Goal: Task Accomplishment & Management: Complete application form

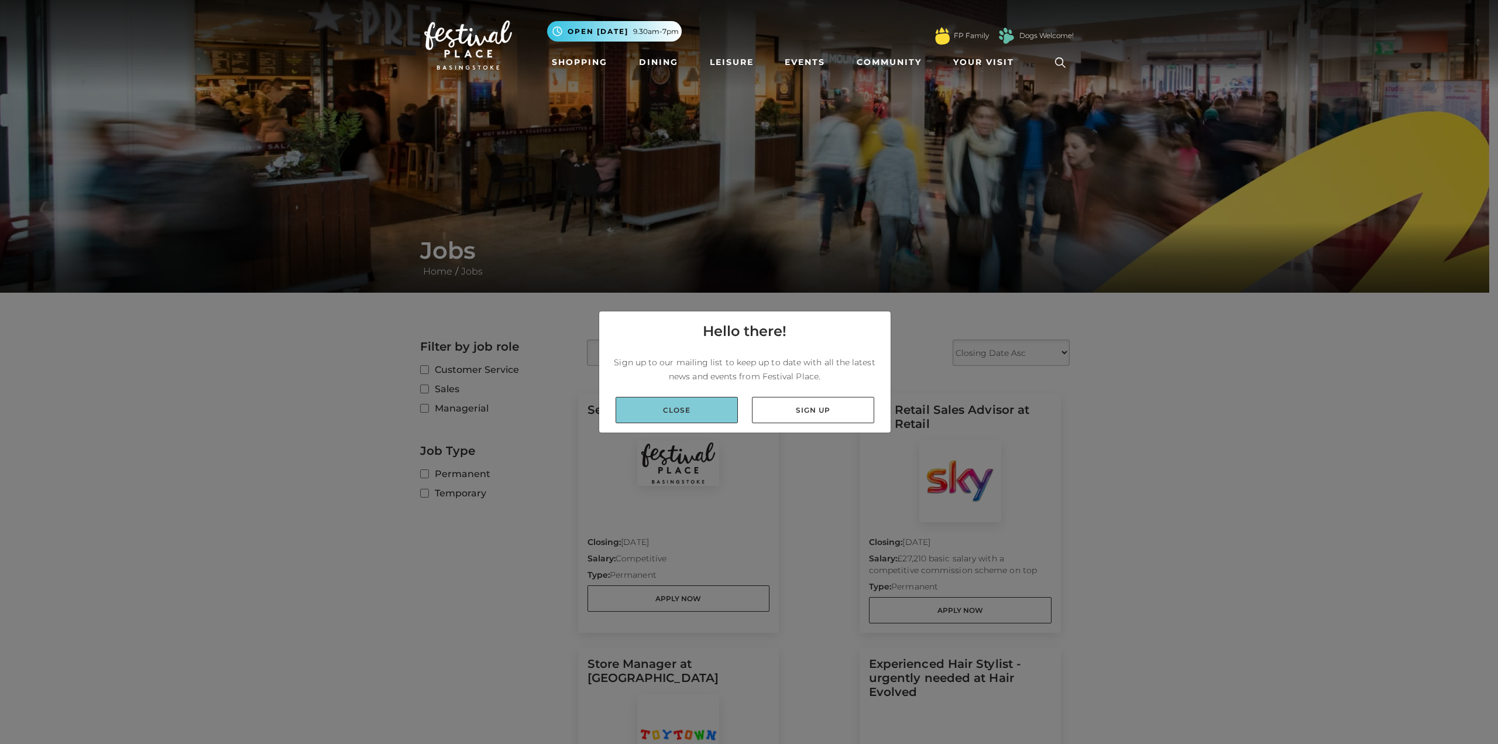
click at [710, 421] on link "Close" at bounding box center [677, 410] width 122 height 26
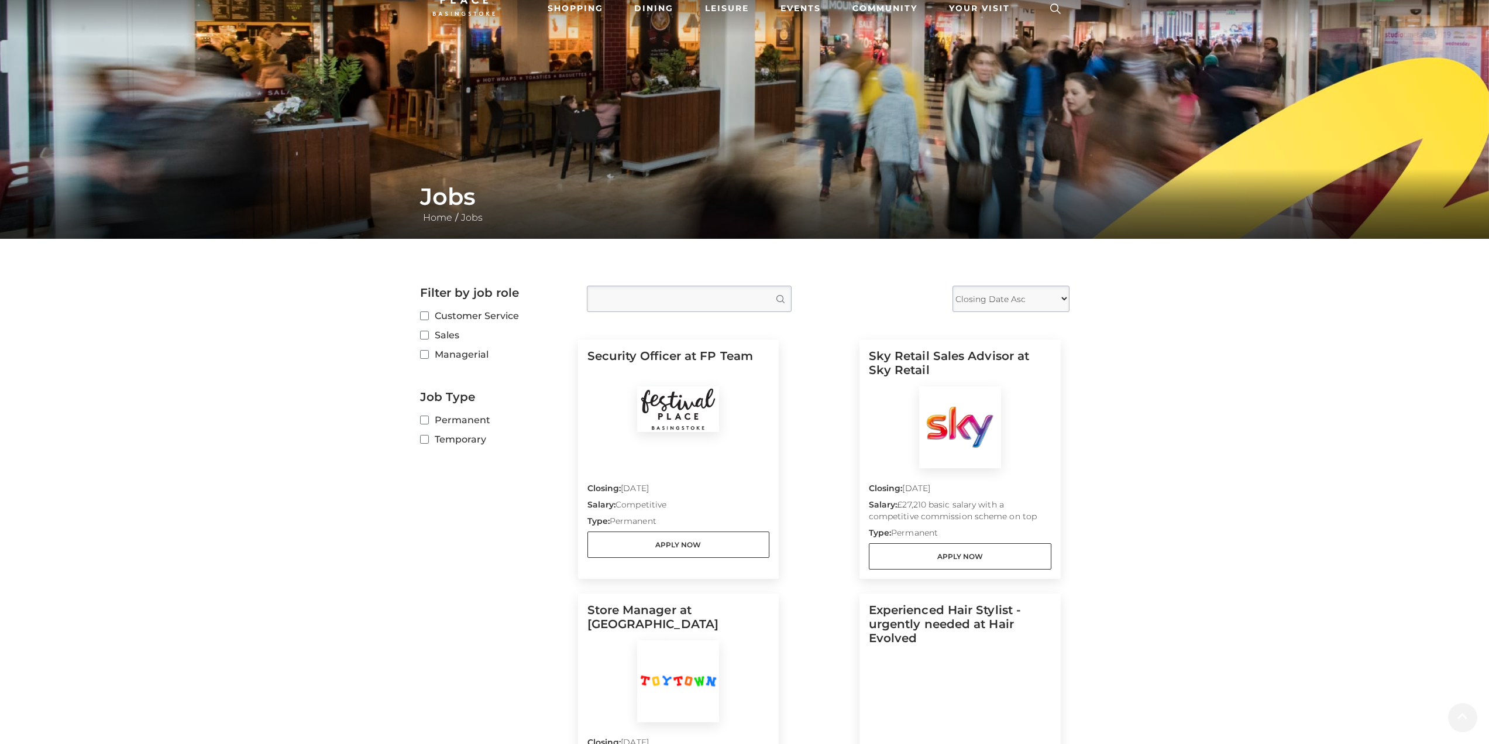
scroll to position [176, 0]
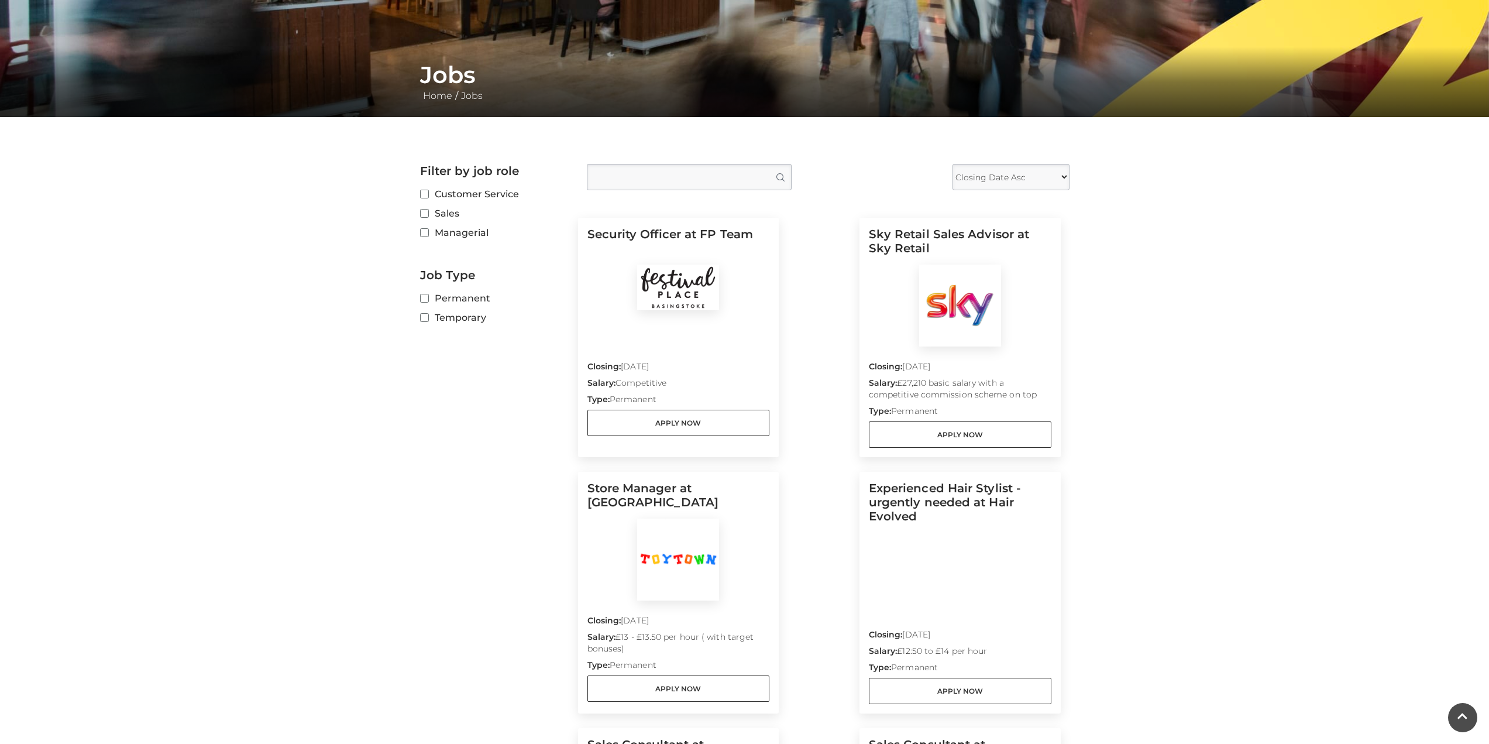
click at [694, 270] on img at bounding box center [678, 287] width 82 height 46
click at [682, 418] on link "Apply Now" at bounding box center [678, 423] width 183 height 26
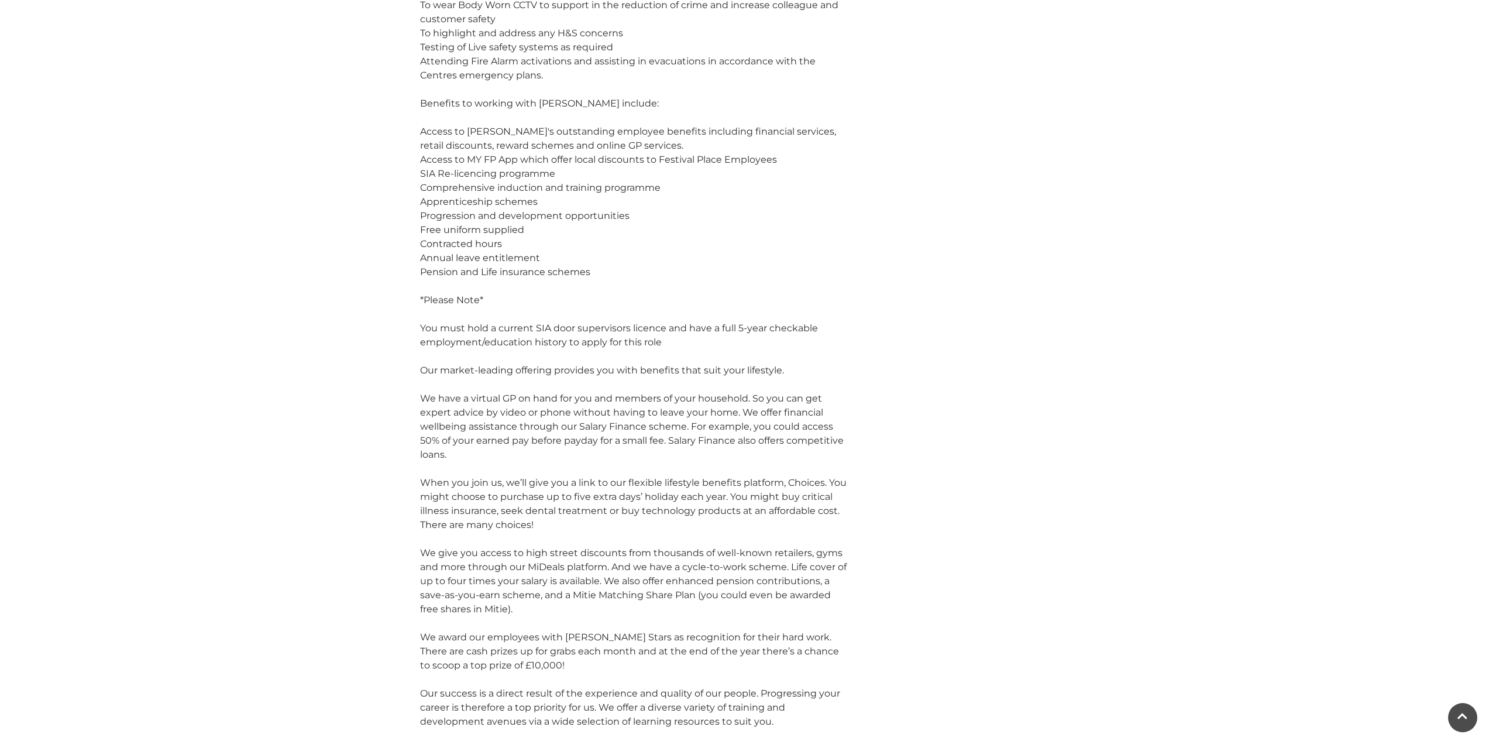
scroll to position [936, 0]
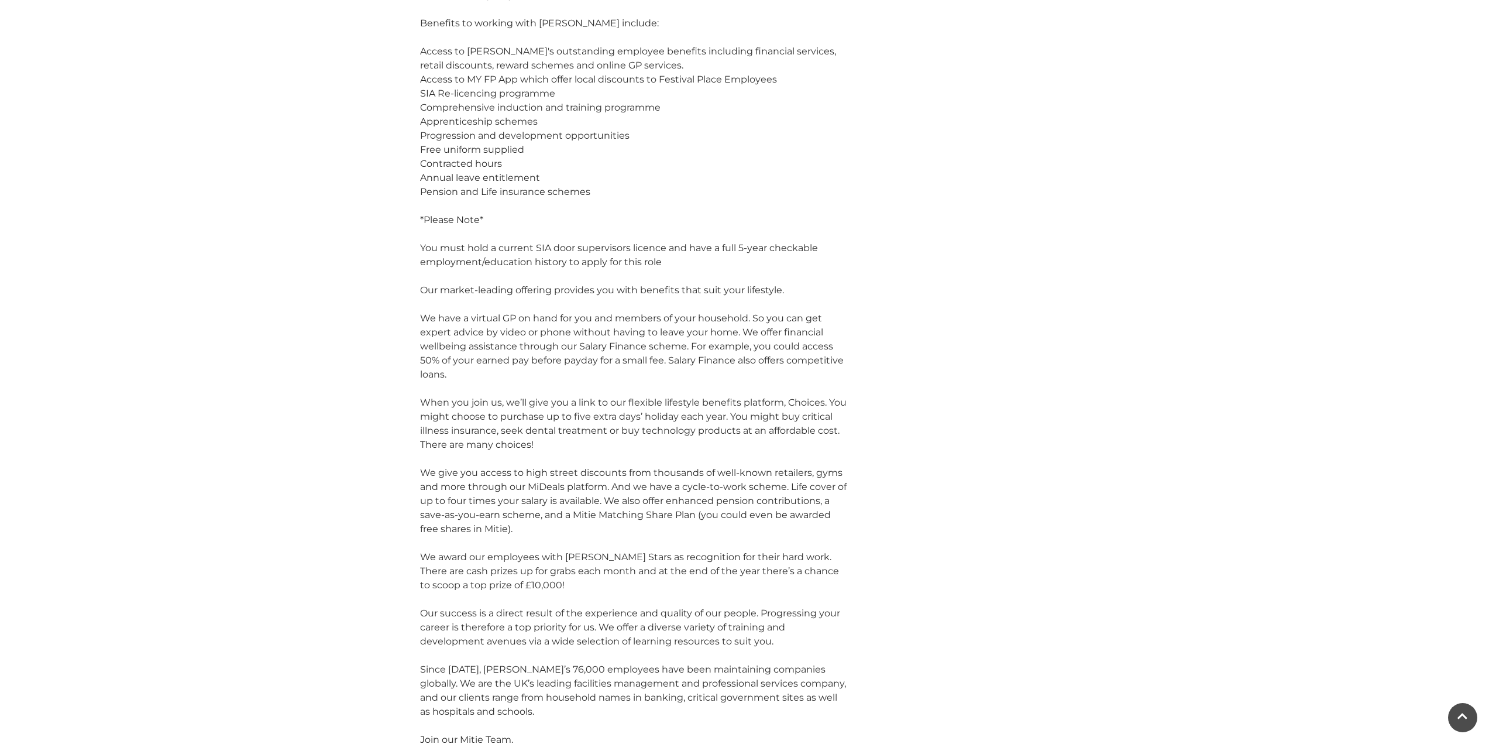
click at [544, 241] on div "You must hold a current SIA door supervisors licence and have a full 5-year che…" at bounding box center [633, 255] width 427 height 28
click at [534, 241] on div "You must hold a current SIA door supervisors licence and have a full 5-year che…" at bounding box center [633, 255] width 427 height 28
drag, startPoint x: 538, startPoint y: 219, endPoint x: 666, endPoint y: 223, distance: 128.2
click at [666, 241] on div "You must hold a current SIA door supervisors licence and have a full 5-year che…" at bounding box center [633, 255] width 427 height 28
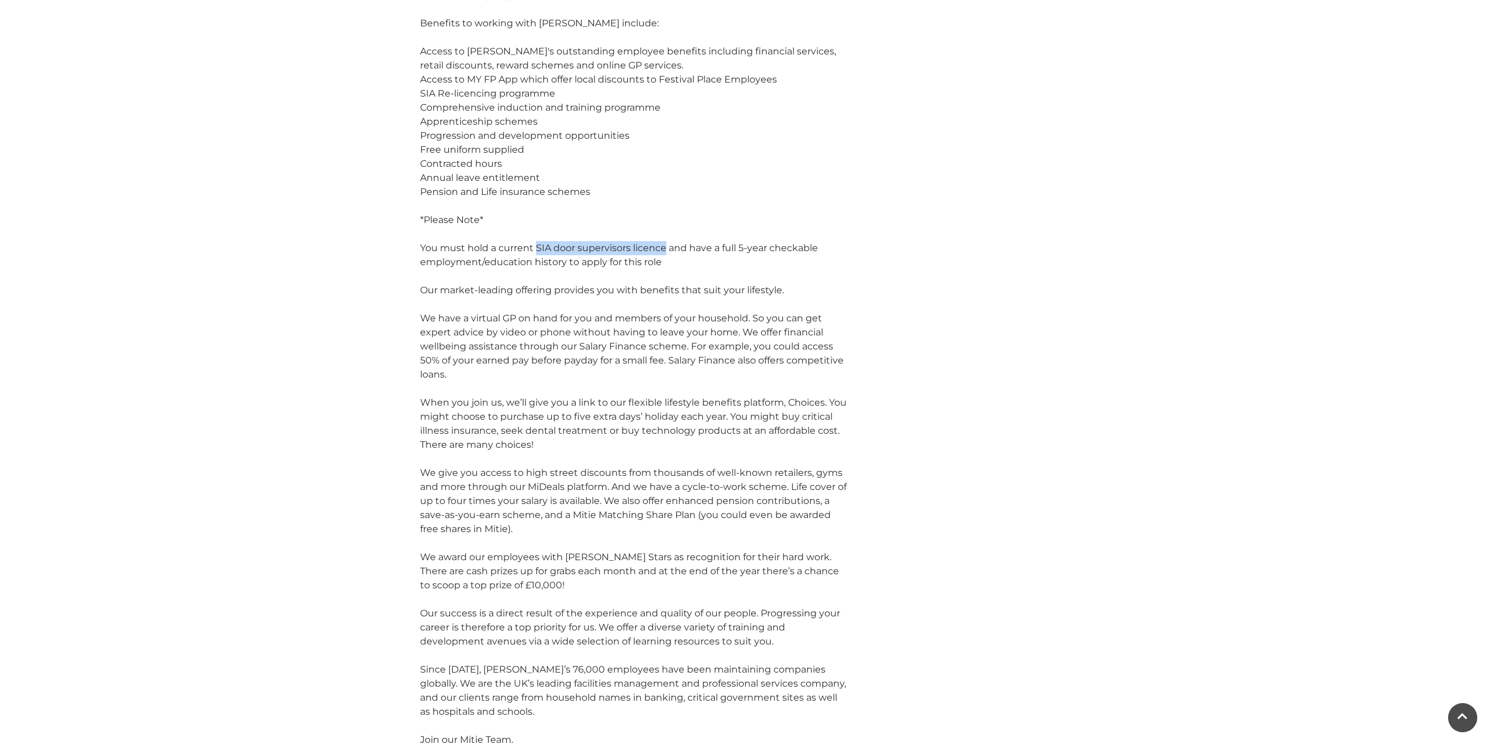
copy div "SIA door supervisors licence"
click at [700, 467] on div "We give you access to high street discounts from thousands of well-known retail…" at bounding box center [633, 501] width 427 height 70
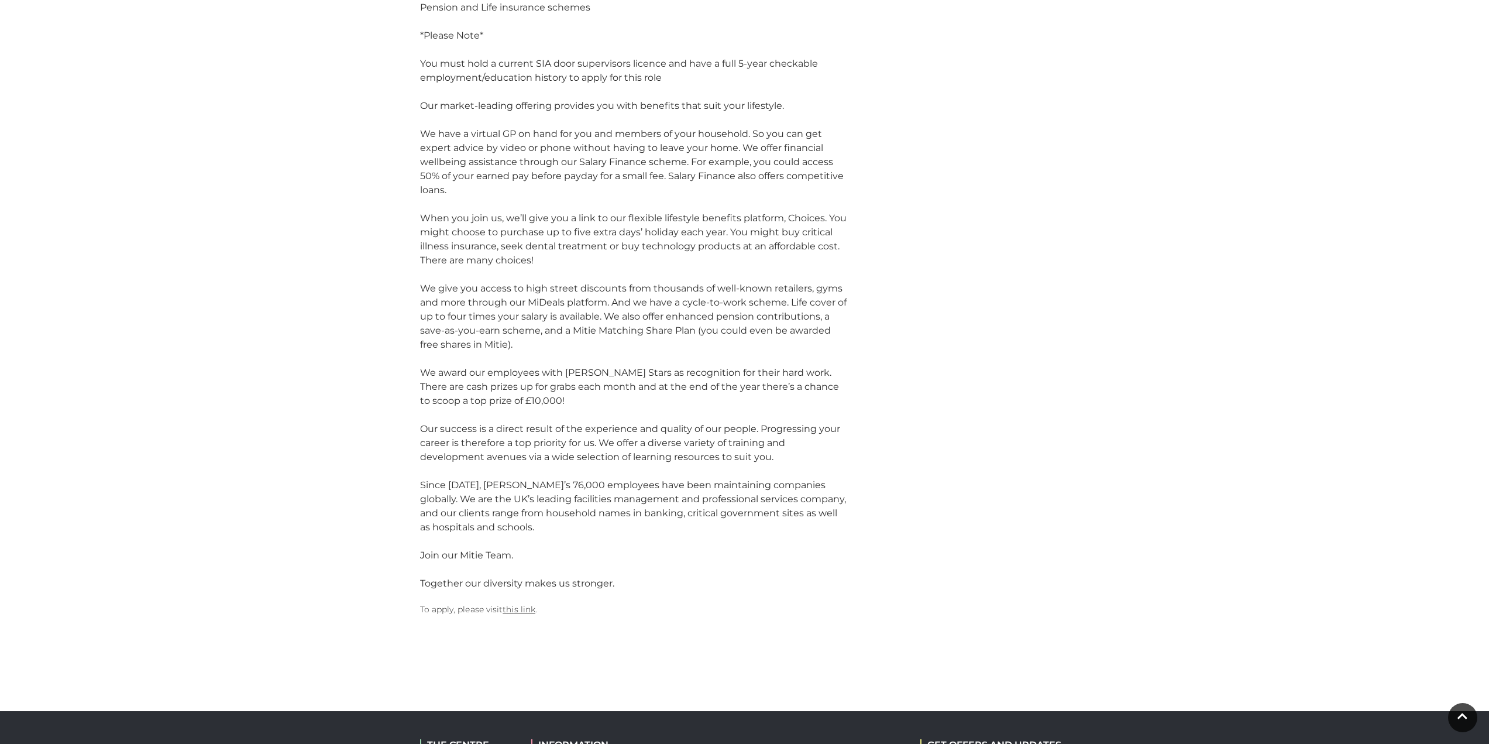
scroll to position [1287, 0]
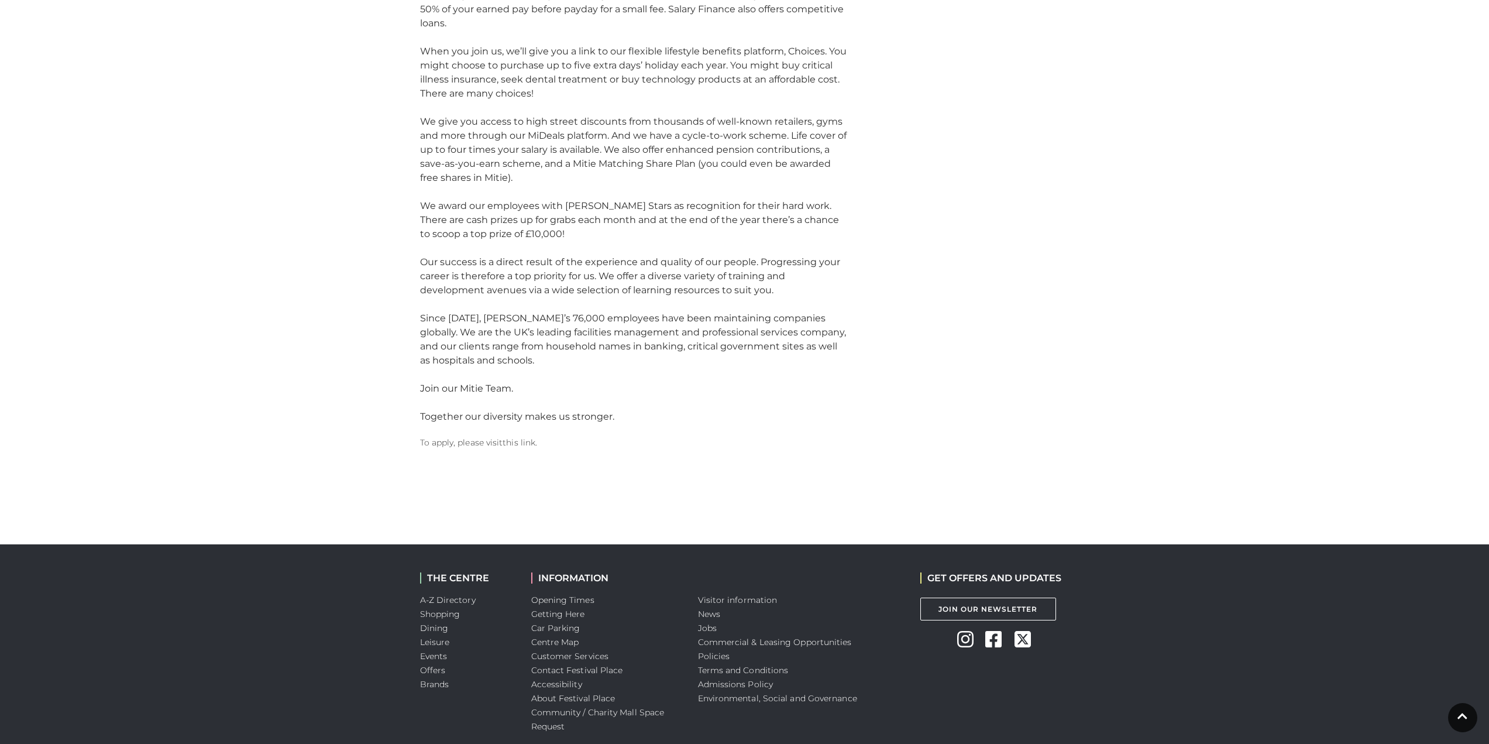
click at [517, 437] on link "this link" at bounding box center [519, 442] width 33 height 11
